Goal: Information Seeking & Learning: Find specific fact

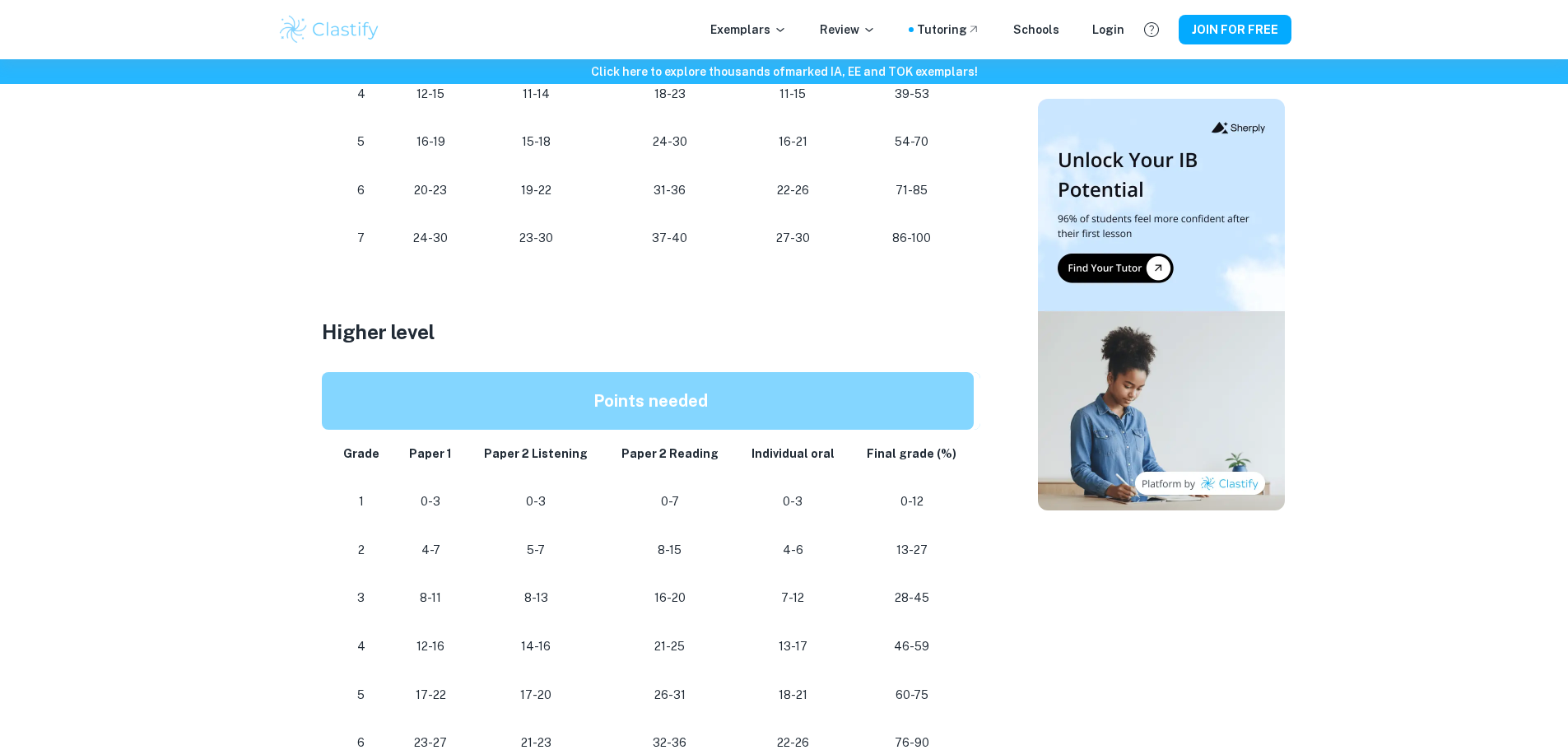
scroll to position [1537, 0]
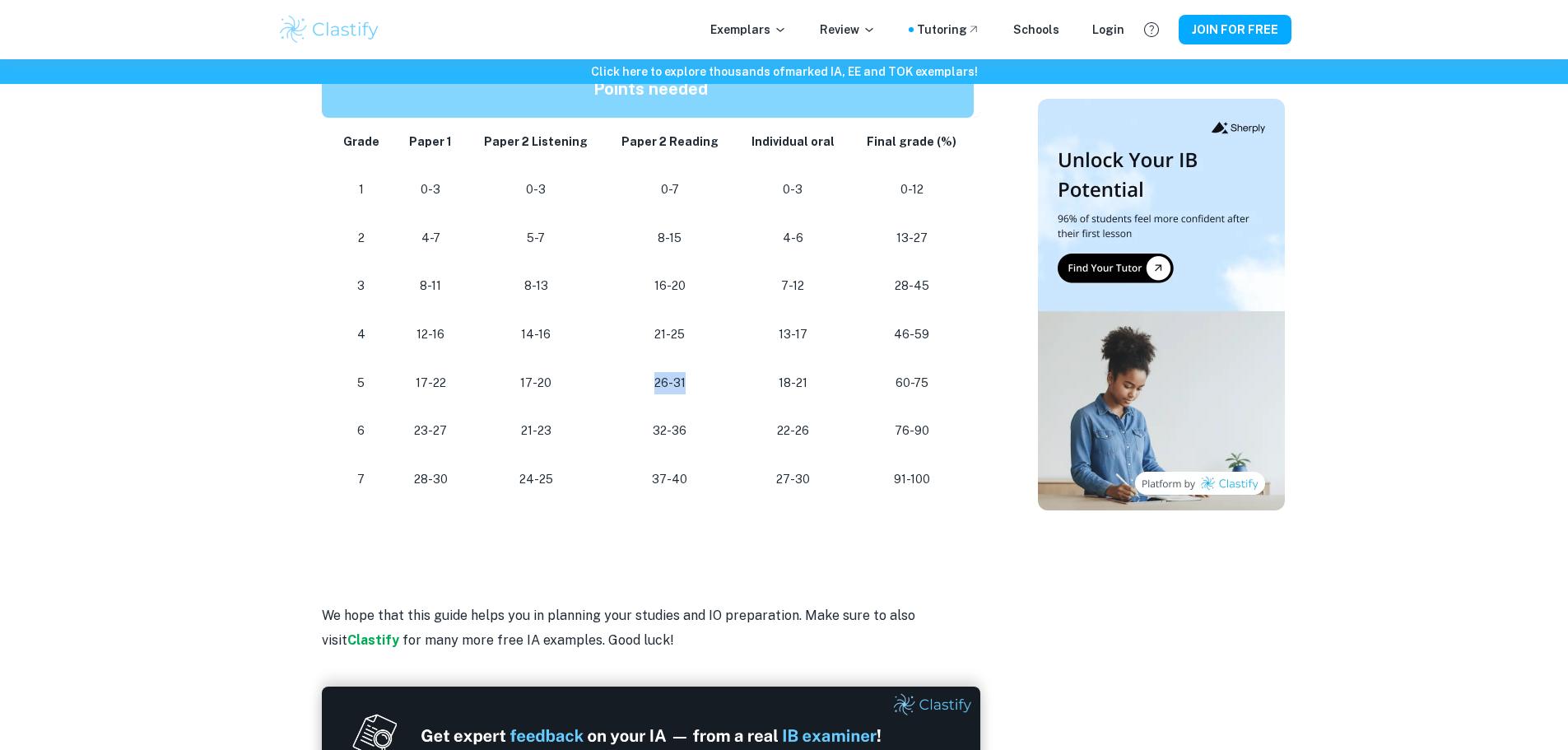
drag, startPoint x: 655, startPoint y: 381, endPoint x: 685, endPoint y: 363, distance: 35.0
click at [692, 375] on p "26-31" at bounding box center [670, 383] width 104 height 22
drag, startPoint x: 658, startPoint y: 329, endPoint x: 693, endPoint y: 330, distance: 35.0
click at [693, 330] on p "21-25" at bounding box center [670, 334] width 104 height 22
click at [692, 335] on p "21-25" at bounding box center [670, 334] width 104 height 22
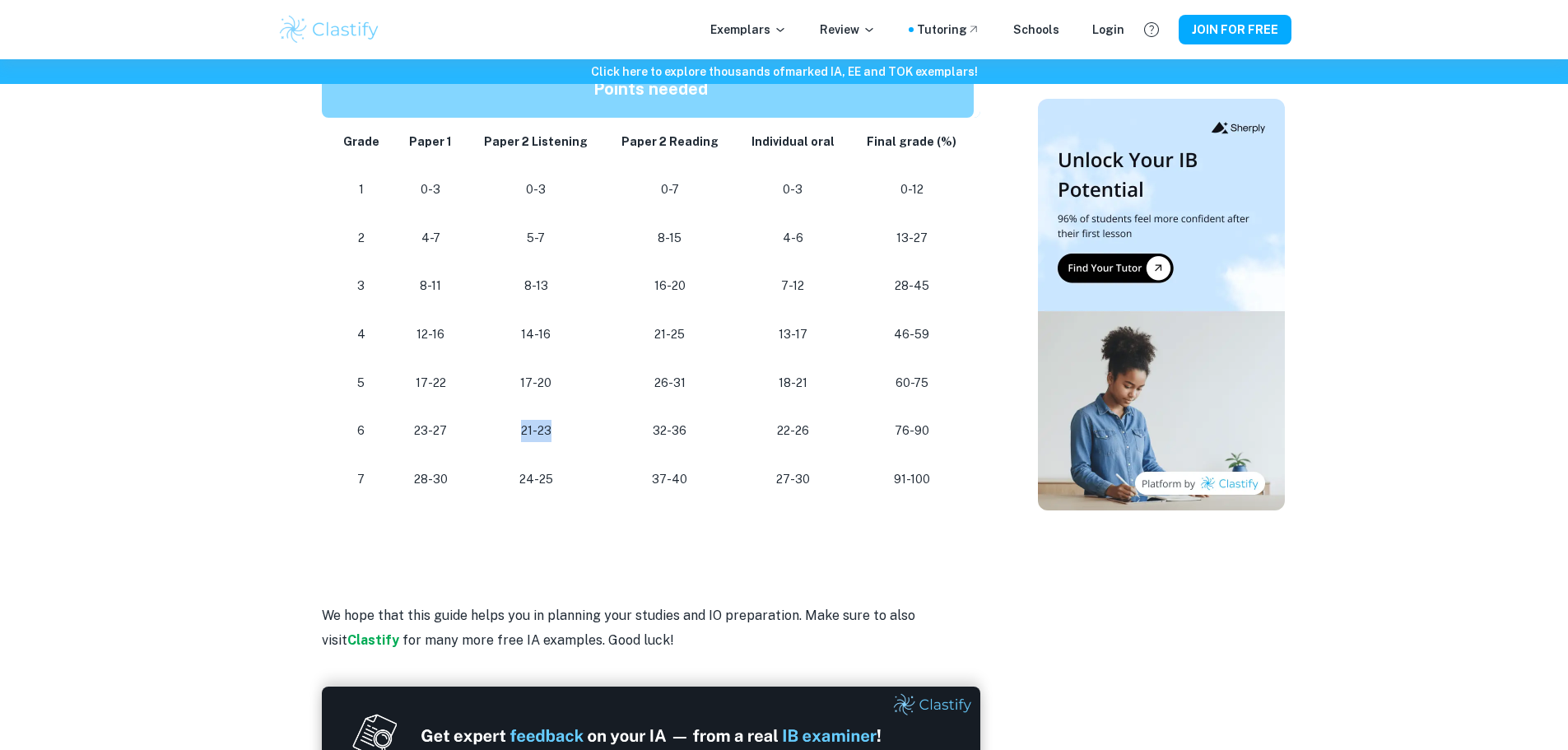
drag, startPoint x: 521, startPoint y: 429, endPoint x: 551, endPoint y: 423, distance: 30.6
click at [551, 423] on p "21-23" at bounding box center [536, 431] width 111 height 22
click at [548, 424] on p "21-23" at bounding box center [536, 431] width 111 height 22
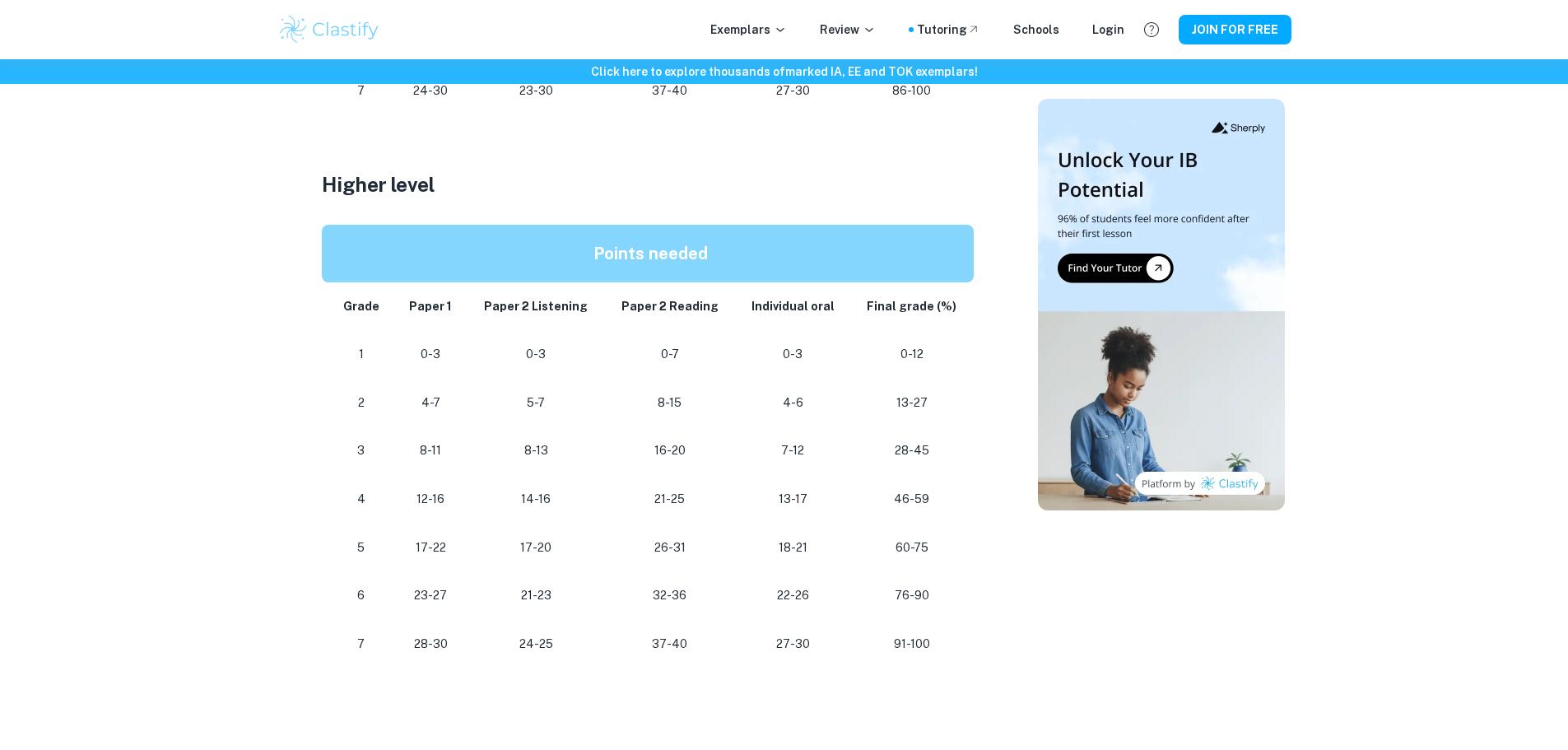
scroll to position [1374, 0]
drag, startPoint x: 653, startPoint y: 497, endPoint x: 677, endPoint y: 509, distance: 26.8
click at [677, 509] on p "21-25" at bounding box center [670, 499] width 104 height 22
click at [673, 547] on p "26-31" at bounding box center [670, 547] width 104 height 22
